Goal: Task Accomplishment & Management: Manage account settings

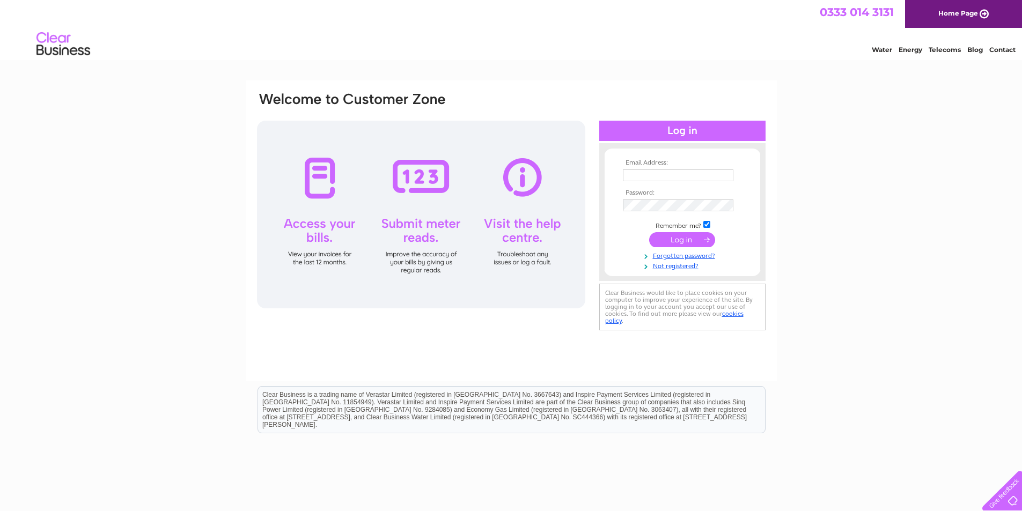
click at [690, 178] on input "text" at bounding box center [678, 175] width 110 height 12
type input "[EMAIL_ADDRESS][DOMAIN_NAME]"
click at [649, 233] on input "submit" at bounding box center [682, 240] width 66 height 15
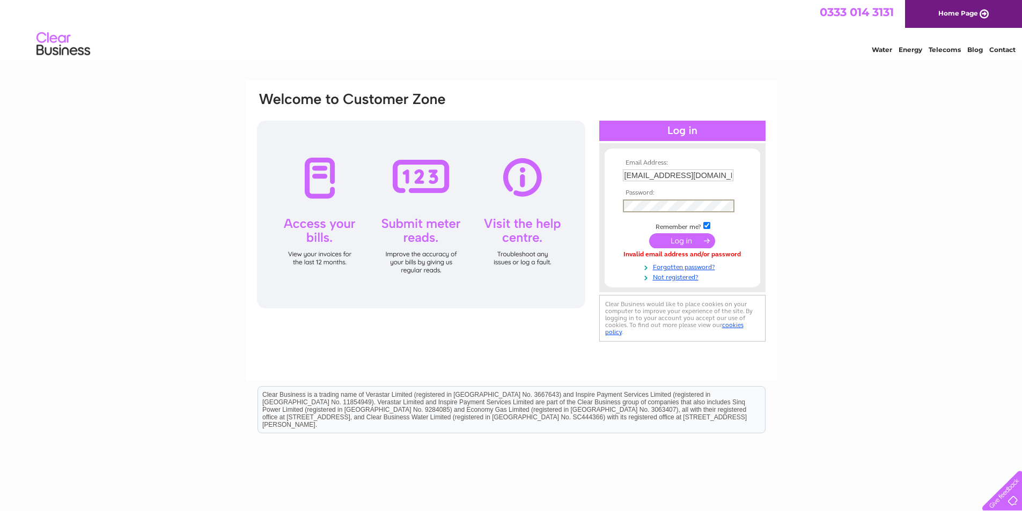
click at [649, 233] on input "submit" at bounding box center [682, 240] width 66 height 15
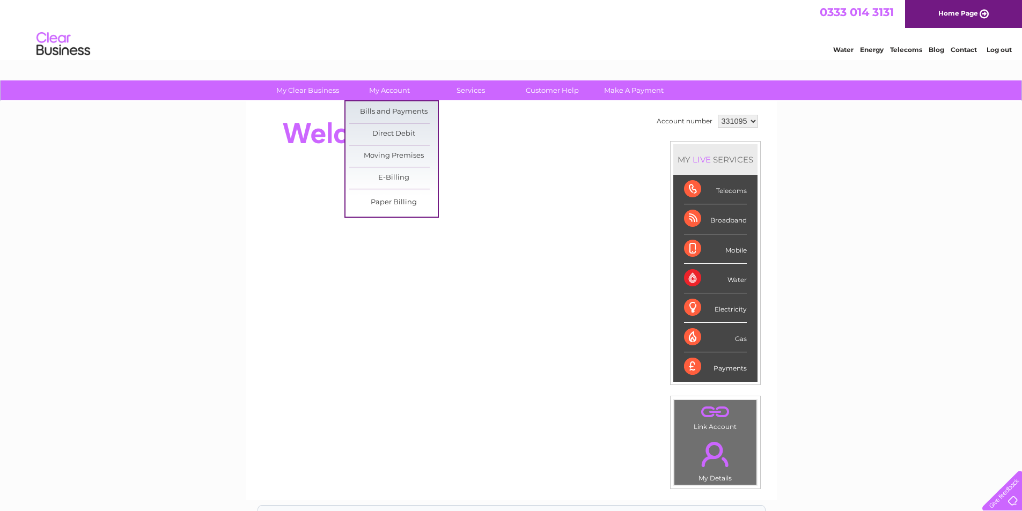
click at [383, 108] on link "Bills and Payments" at bounding box center [393, 111] width 88 height 21
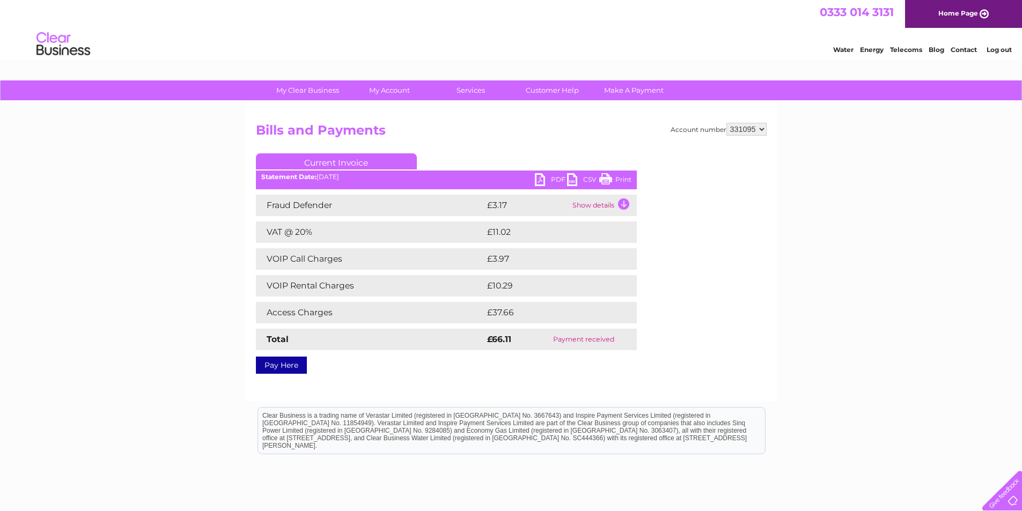
click at [1001, 50] on link "Log out" at bounding box center [998, 50] width 25 height 8
